Goal: Find specific page/section: Find specific page/section

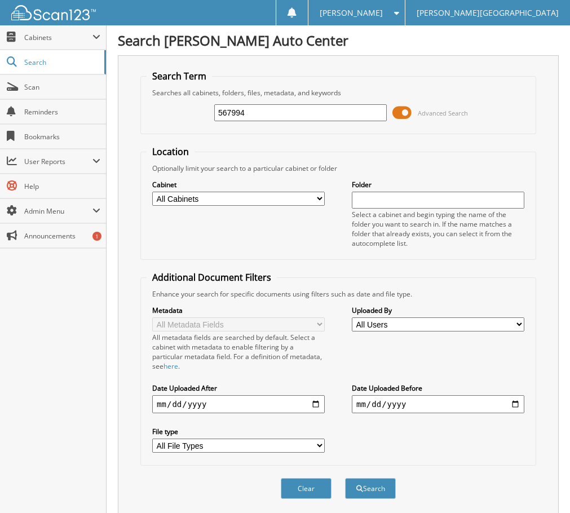
type input "567994"
click at [345, 478] on button "Search" at bounding box center [370, 488] width 51 height 21
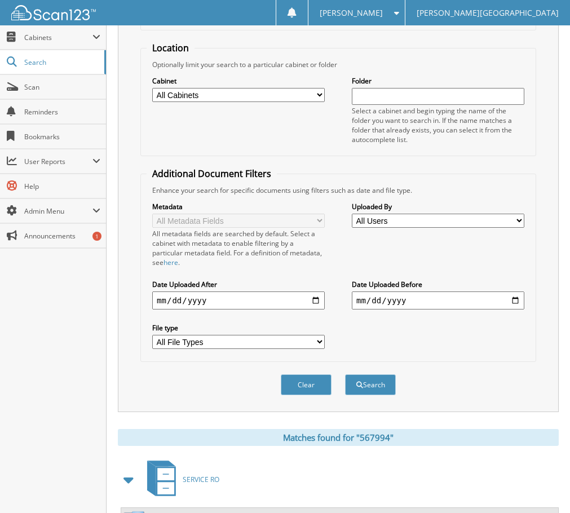
scroll to position [225, 0]
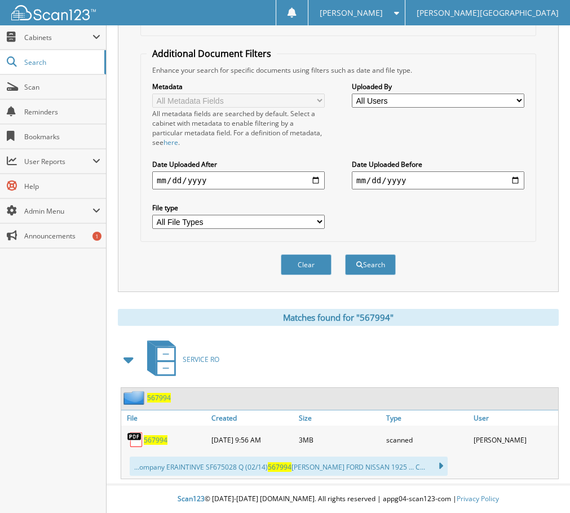
click at [158, 440] on span "567994" at bounding box center [156, 441] width 24 height 10
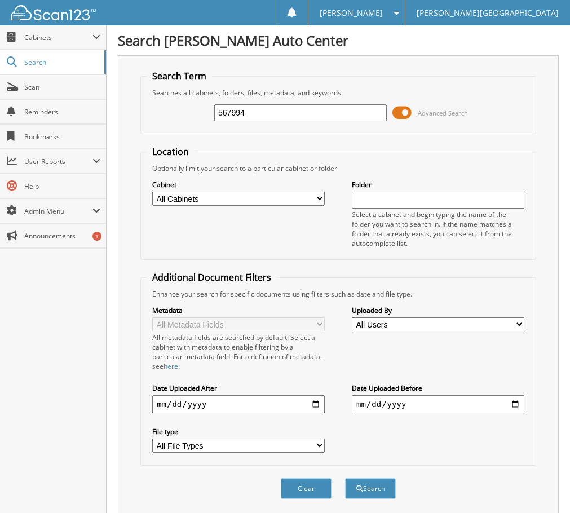
drag, startPoint x: 269, startPoint y: 124, endPoint x: 269, endPoint y: 118, distance: 5.7
click at [269, 121] on div "567994 Advanced Search" at bounding box center [339, 113] width 384 height 30
drag, startPoint x: 268, startPoint y: 107, endPoint x: 191, endPoint y: 111, distance: 76.8
click at [191, 111] on div "567994 Advanced Search" at bounding box center [339, 113] width 384 height 30
type input "568992"
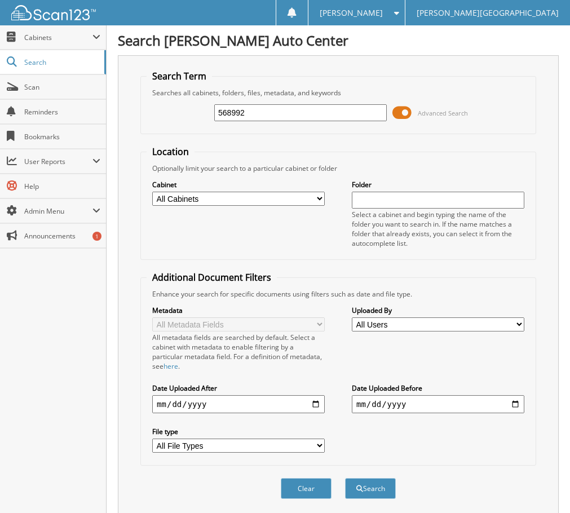
click at [345, 478] on button "Search" at bounding box center [370, 488] width 51 height 21
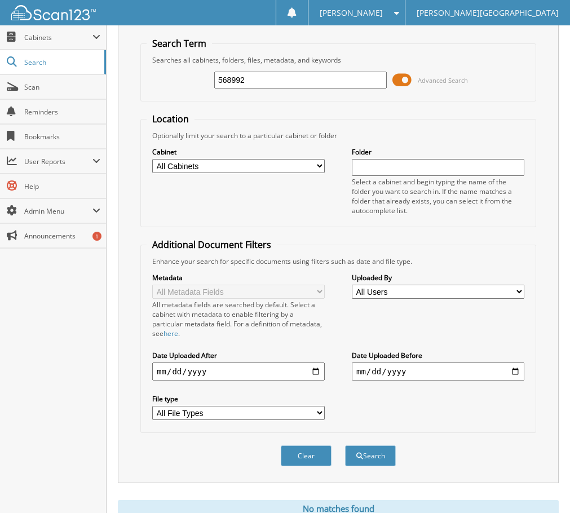
scroll to position [77, 0]
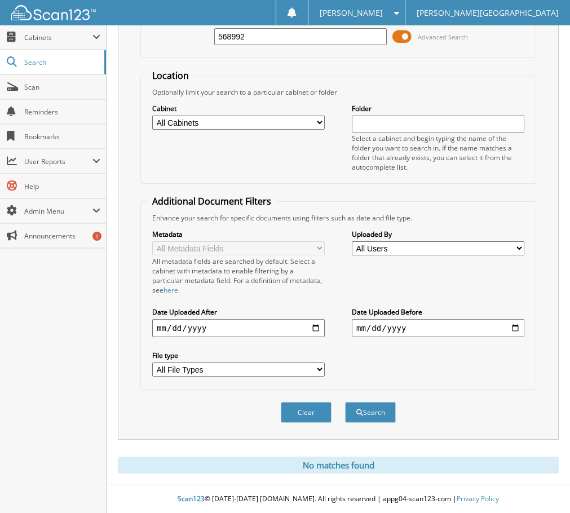
drag, startPoint x: 251, startPoint y: 41, endPoint x: 151, endPoint y: 14, distance: 102.9
click at [151, 14] on body "[PERSON_NAME] Settings Logout [PERSON_NAME][GEOGRAPHIC_DATA] Close Cabinets My …" at bounding box center [285, 219] width 570 height 590
type input "567994"
click at [345, 402] on button "Search" at bounding box center [370, 412] width 51 height 21
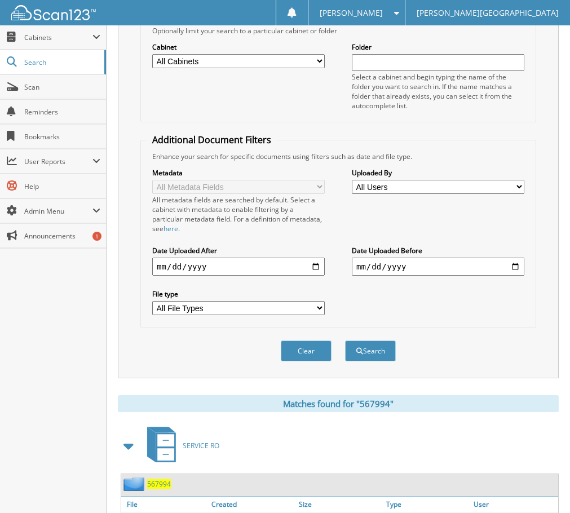
scroll to position [225, 0]
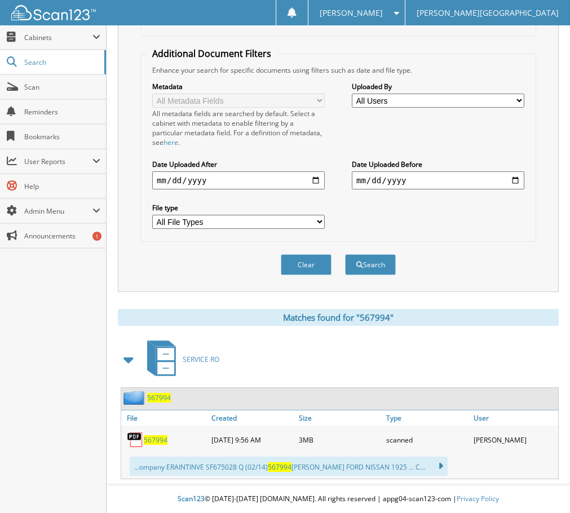
click at [160, 441] on span "567994" at bounding box center [156, 441] width 24 height 10
